Goal: Complete application form

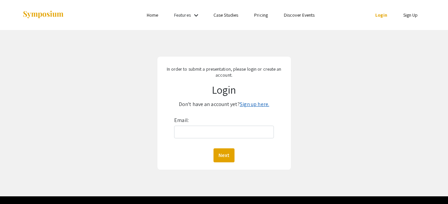
click at [249, 105] on link "Sign up here." at bounding box center [254, 104] width 29 height 7
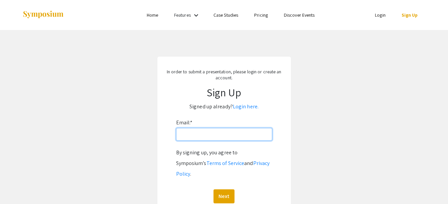
click at [251, 137] on input "Email: *" at bounding box center [224, 134] width 96 height 13
type input "[EMAIL_ADDRESS][DOMAIN_NAME]"
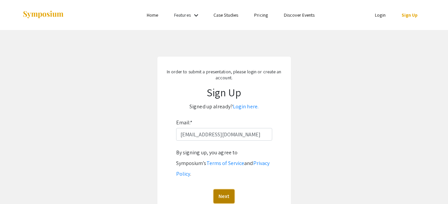
click at [230, 190] on button "Next" at bounding box center [224, 197] width 21 height 14
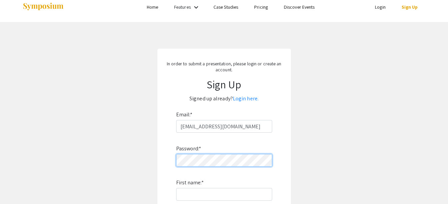
scroll to position [38, 0]
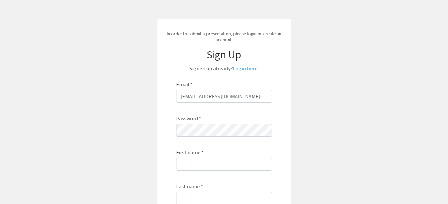
click at [232, 157] on div "Password: * First name: * Last name: * By signing up, you agree to Symposium’s …" at bounding box center [224, 190] width 96 height 175
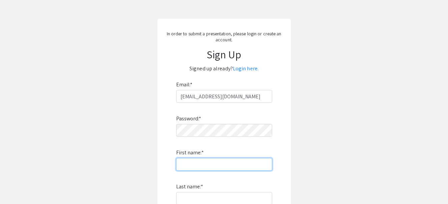
click at [230, 163] on input "First name: *" at bounding box center [224, 164] width 96 height 13
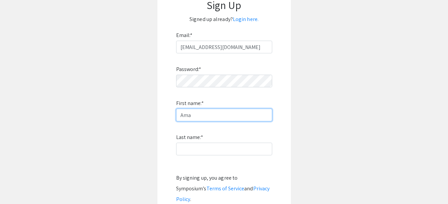
type input "Ama"
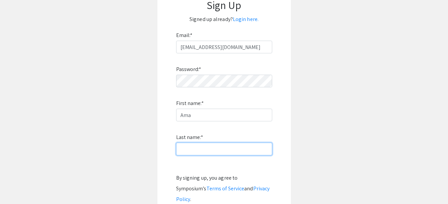
click at [207, 147] on input "Last name: *" at bounding box center [224, 149] width 96 height 13
type input "[PERSON_NAME]"
click at [220, 132] on div "Password: * First name: * Ama Last name: * [PERSON_NAME] By signing up, you agr…" at bounding box center [224, 140] width 96 height 175
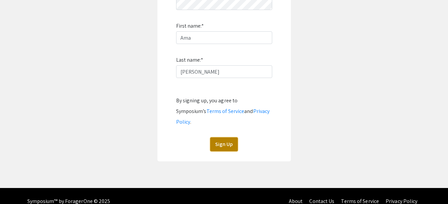
click at [224, 137] on button "Sign Up" at bounding box center [224, 144] width 28 height 14
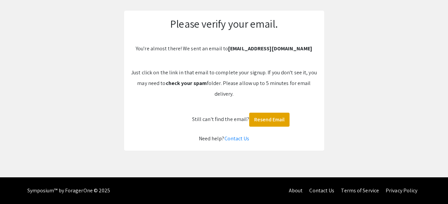
scroll to position [0, 0]
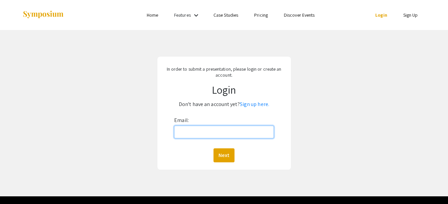
click at [220, 130] on input "Email:" at bounding box center [224, 132] width 100 height 13
type input "asackonannan1@gmail.com"
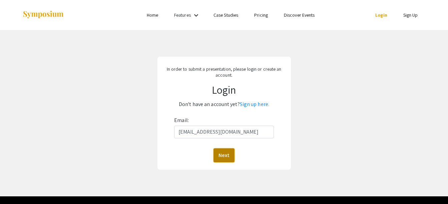
click at [223, 155] on button "Next" at bounding box center [224, 155] width 21 height 14
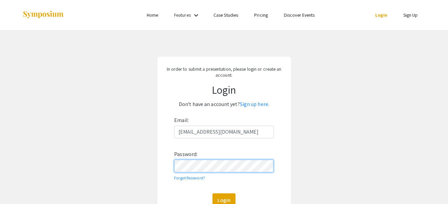
scroll to position [16, 0]
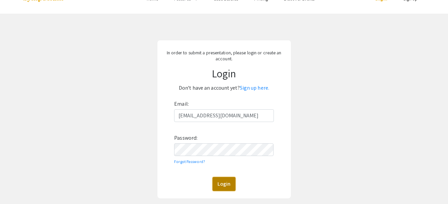
click at [217, 184] on button "Login" at bounding box center [224, 184] width 23 height 14
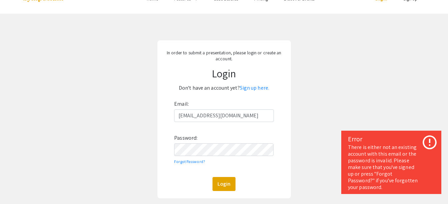
scroll to position [48, 0]
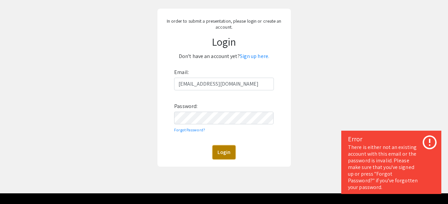
click at [221, 154] on button "Login" at bounding box center [224, 152] width 23 height 14
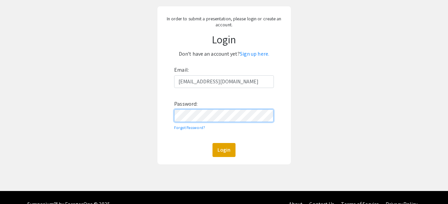
scroll to position [52, 0]
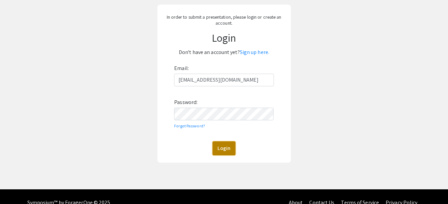
click at [220, 148] on button "Login" at bounding box center [224, 148] width 23 height 14
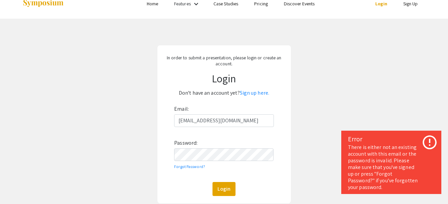
scroll to position [11, 0]
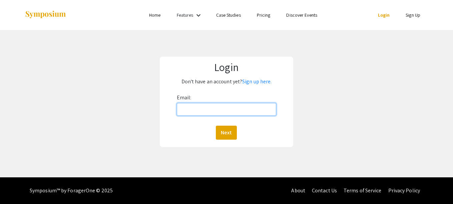
click at [217, 114] on input "Email:" at bounding box center [226, 109] width 99 height 13
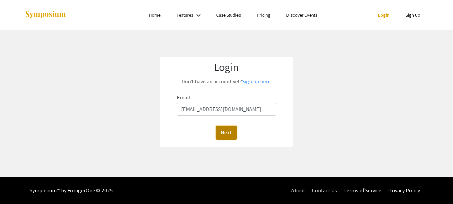
click at [223, 137] on button "Next" at bounding box center [226, 133] width 21 height 14
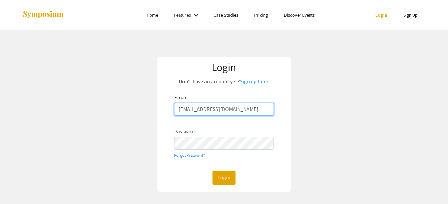
click at [194, 112] on input "[EMAIL_ADDRESS][DOMAIN_NAME]" at bounding box center [224, 109] width 100 height 13
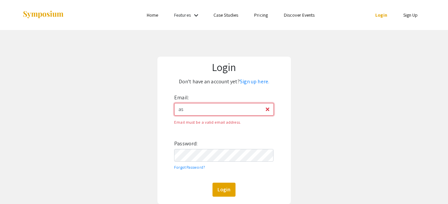
type input "asa00027@mix.wvu.edu"
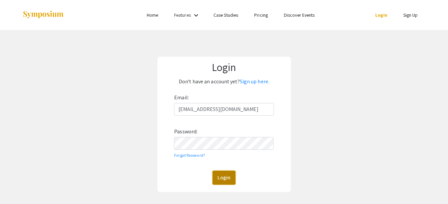
click at [220, 180] on button "Login" at bounding box center [224, 178] width 23 height 14
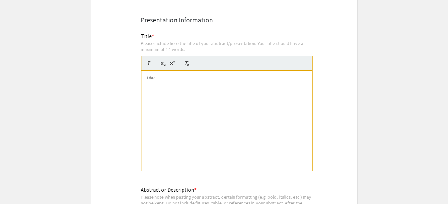
scroll to position [1207, 0]
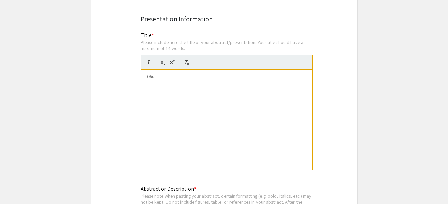
click at [212, 73] on div at bounding box center [226, 120] width 170 height 100
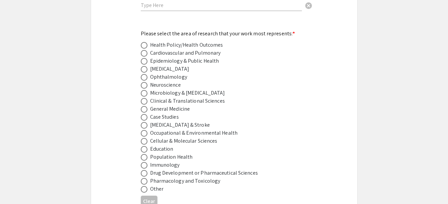
scroll to position [892, 0]
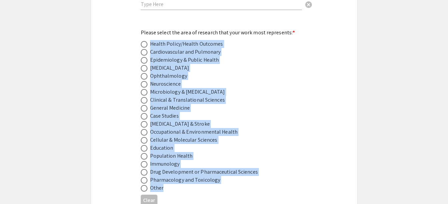
drag, startPoint x: 182, startPoint y: 178, endPoint x: 137, endPoint y: 36, distance: 148.6
click at [137, 36] on div "Symposium Presentation Submission Van Liere and WV IDeA Research Conference Ple…" at bounding box center [224, 64] width 267 height 1841
click at [272, 80] on div "Neuroscience" at bounding box center [219, 84] width 156 height 8
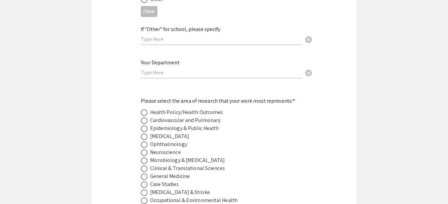
scroll to position [823, 0]
